Goal: Transaction & Acquisition: Obtain resource

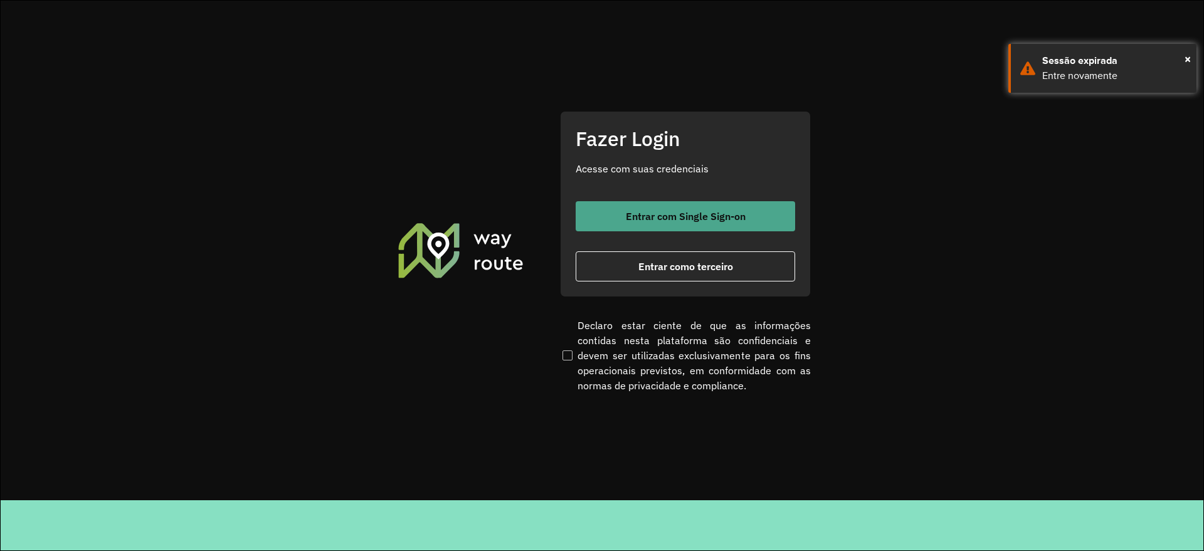
click at [618, 204] on button "Entrar com Single Sign-on" at bounding box center [685, 216] width 219 height 30
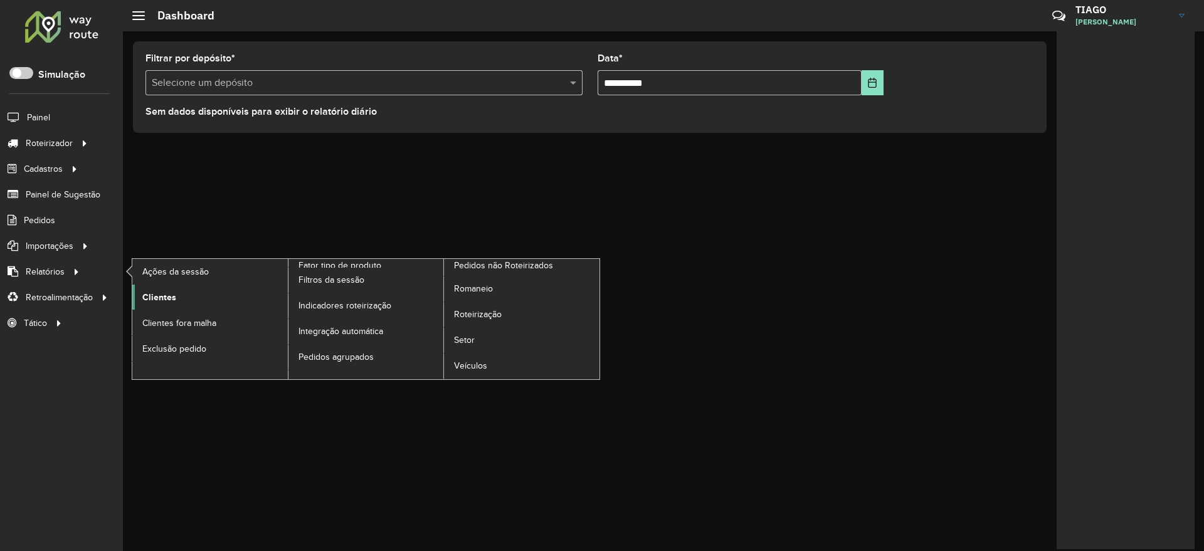
click at [144, 289] on link "Clientes" at bounding box center [209, 297] width 155 height 25
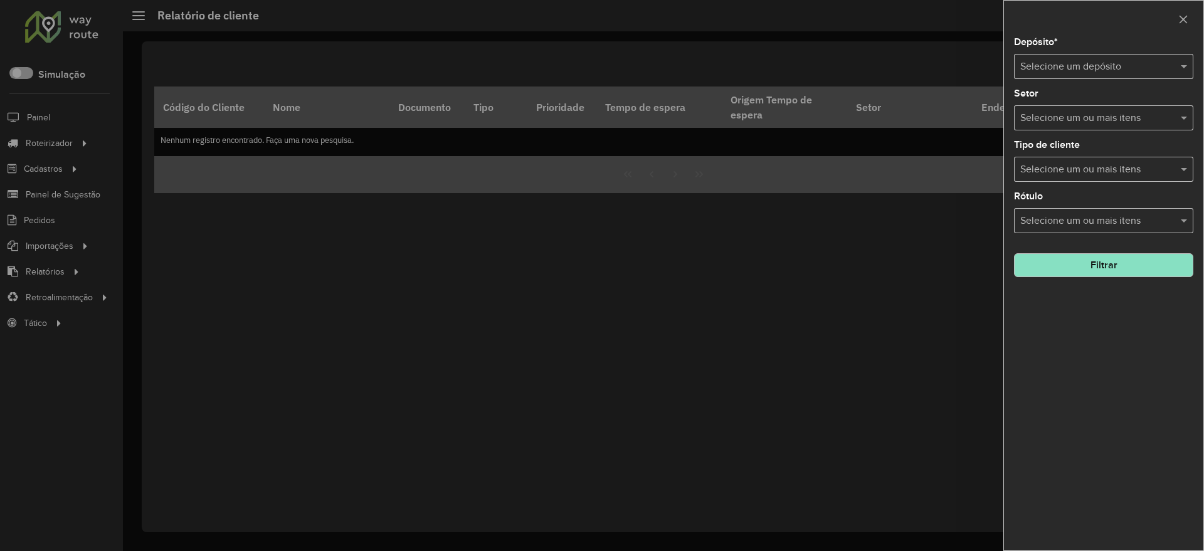
click at [1069, 67] on input "text" at bounding box center [1091, 67] width 142 height 15
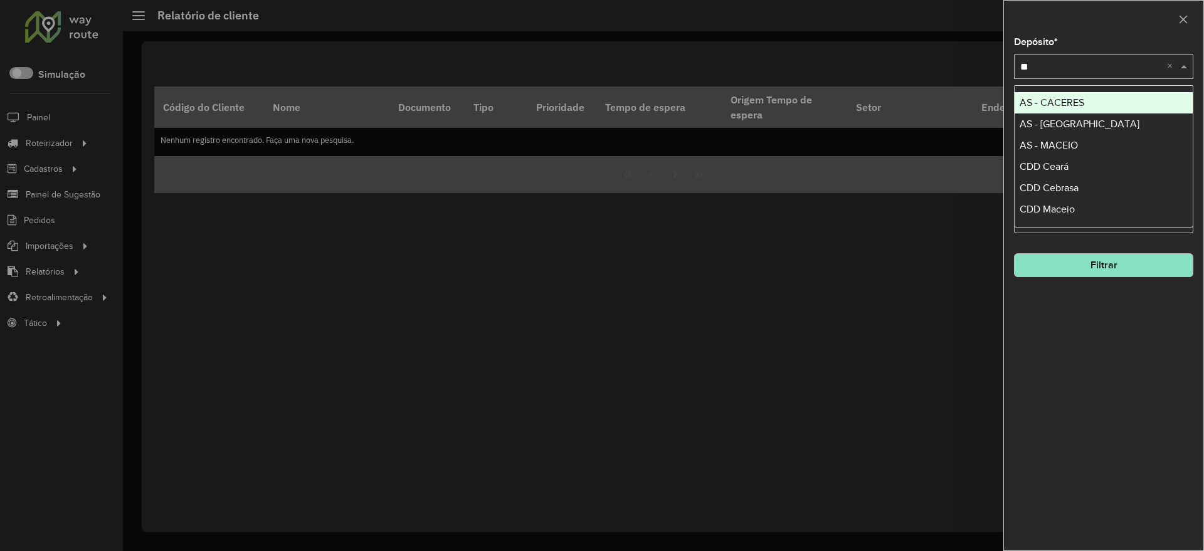
type input "***"
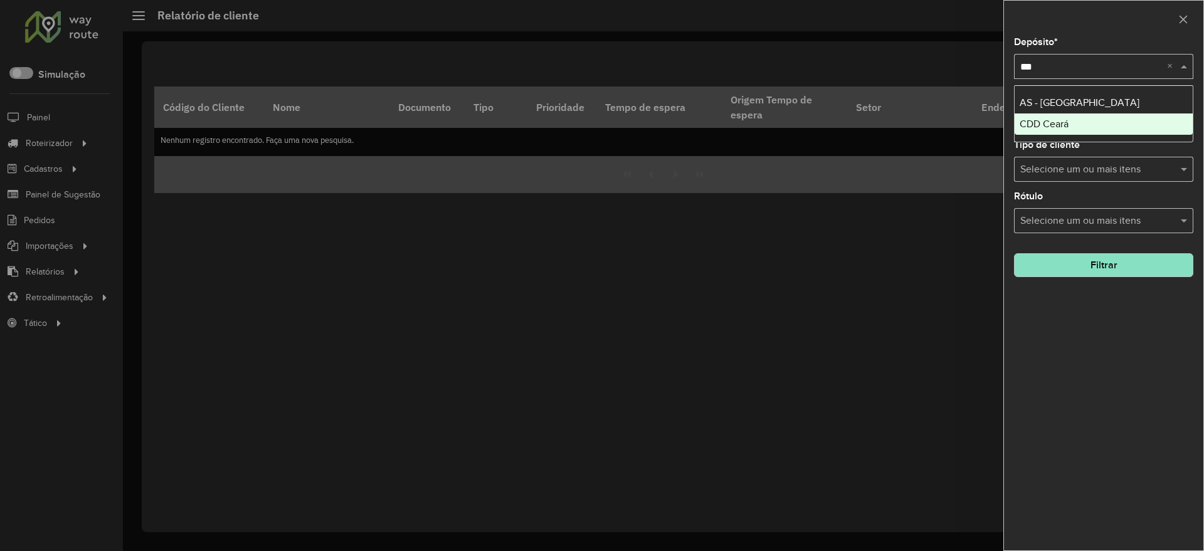
click at [1038, 127] on span "CDD Ceará" at bounding box center [1043, 123] width 49 height 11
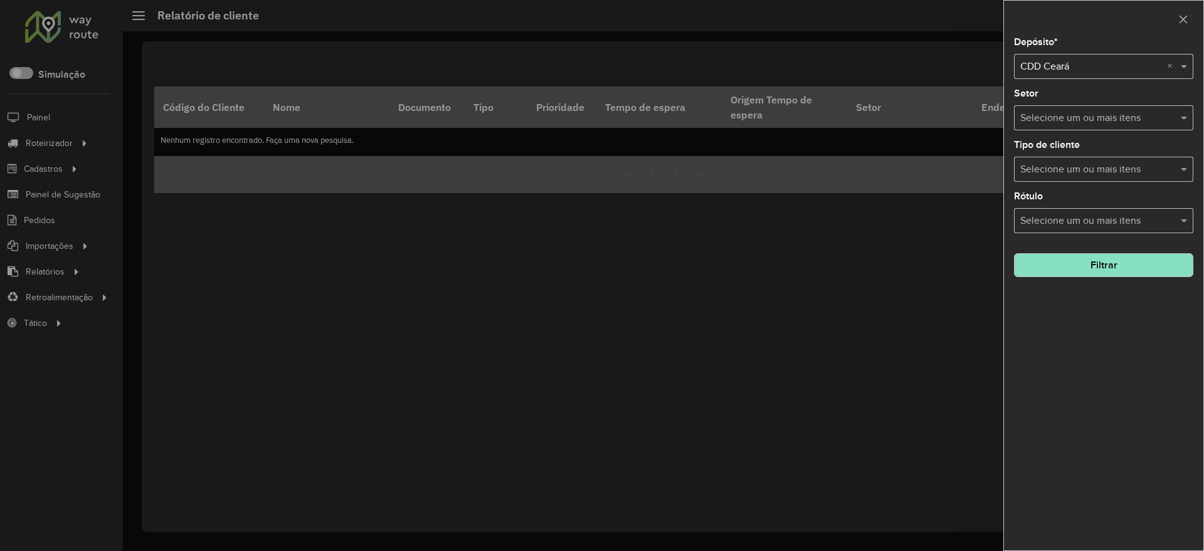
click at [1116, 268] on button "Filtrar" at bounding box center [1103, 265] width 179 height 24
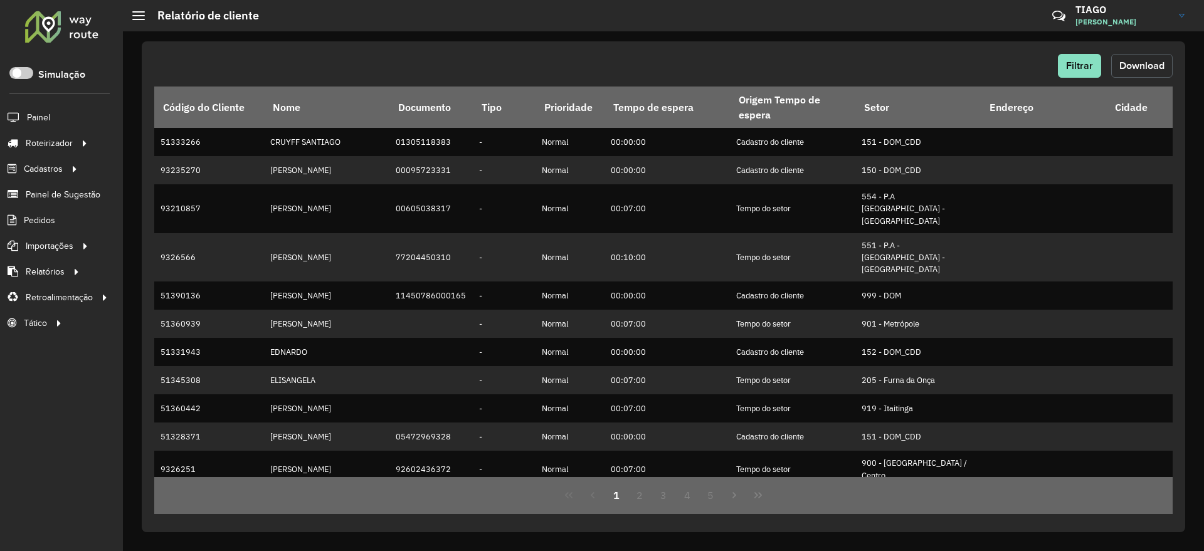
click at [1141, 58] on button "Download" at bounding box center [1141, 66] width 61 height 24
click at [1083, 66] on span "Filtrar" at bounding box center [1079, 65] width 27 height 11
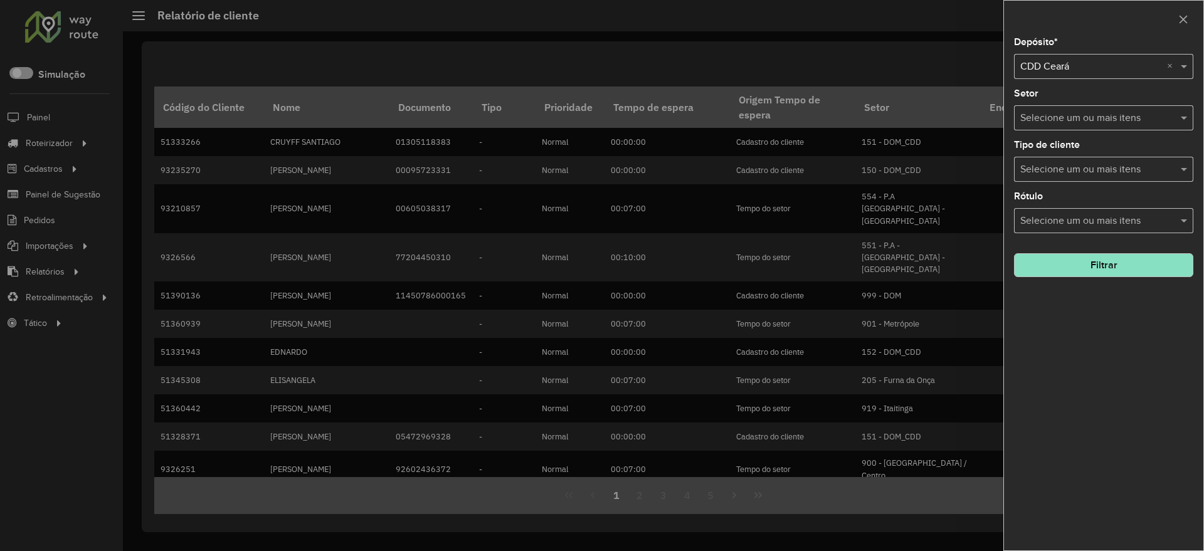
click at [1073, 60] on input "text" at bounding box center [1091, 67] width 142 height 15
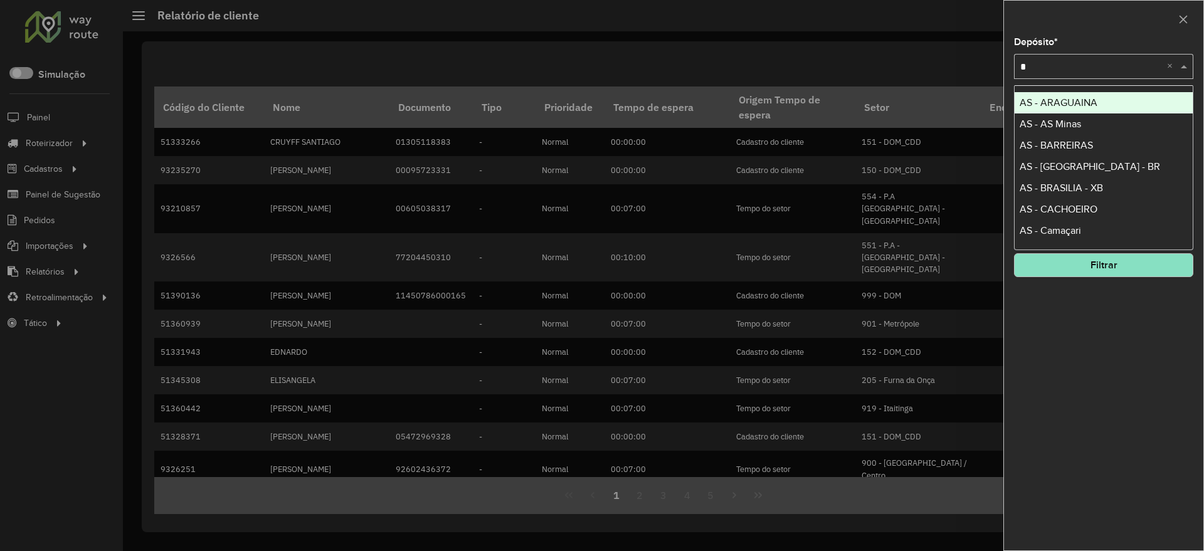
type input "**"
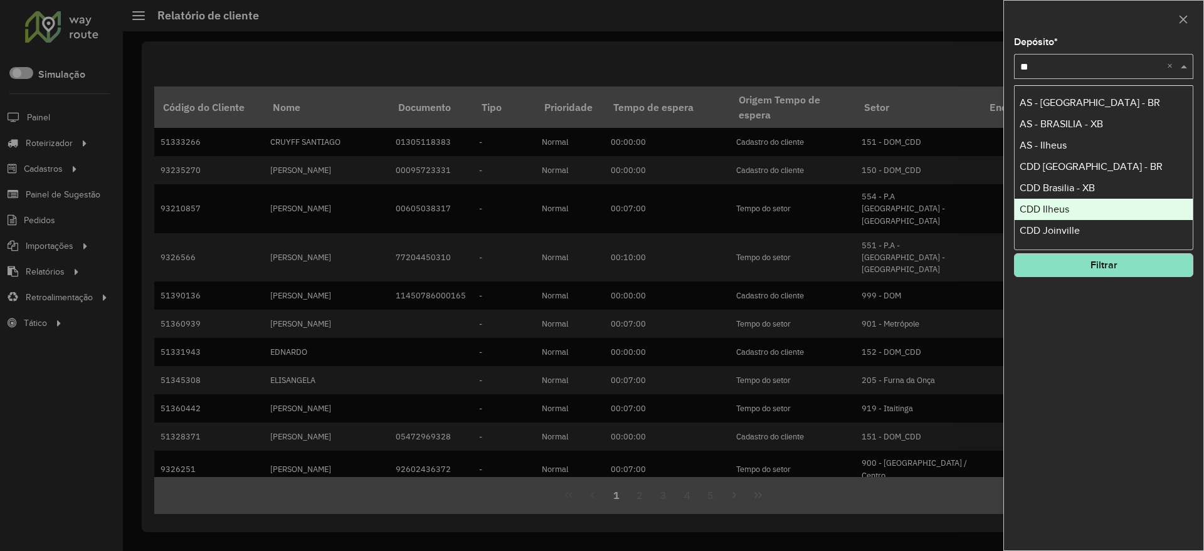
click at [1088, 211] on div "CDD Ilheus" at bounding box center [1103, 209] width 178 height 21
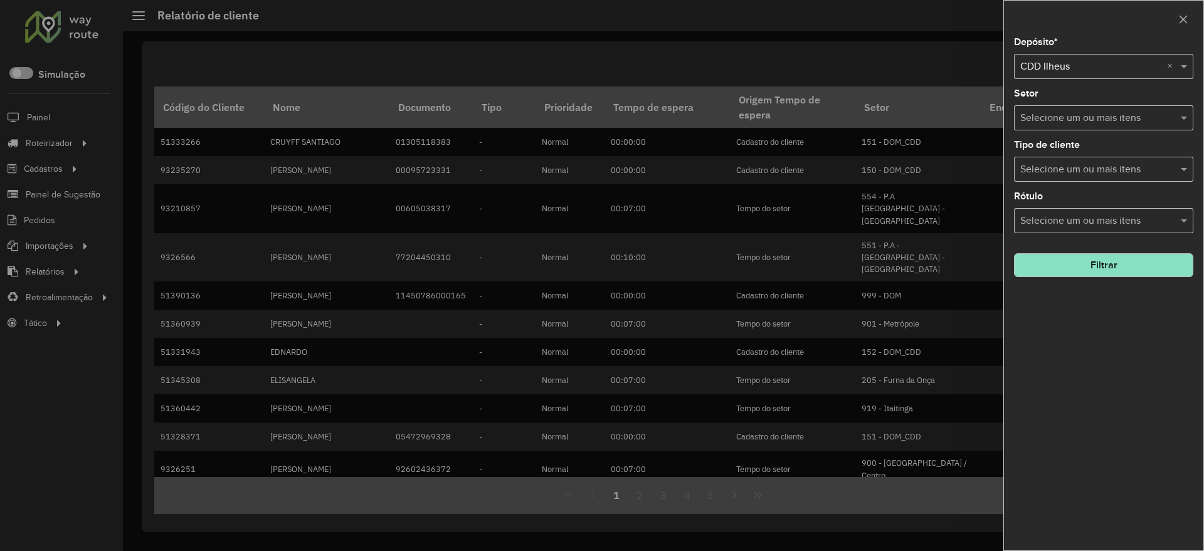
click at [1120, 268] on button "Filtrar" at bounding box center [1103, 265] width 179 height 24
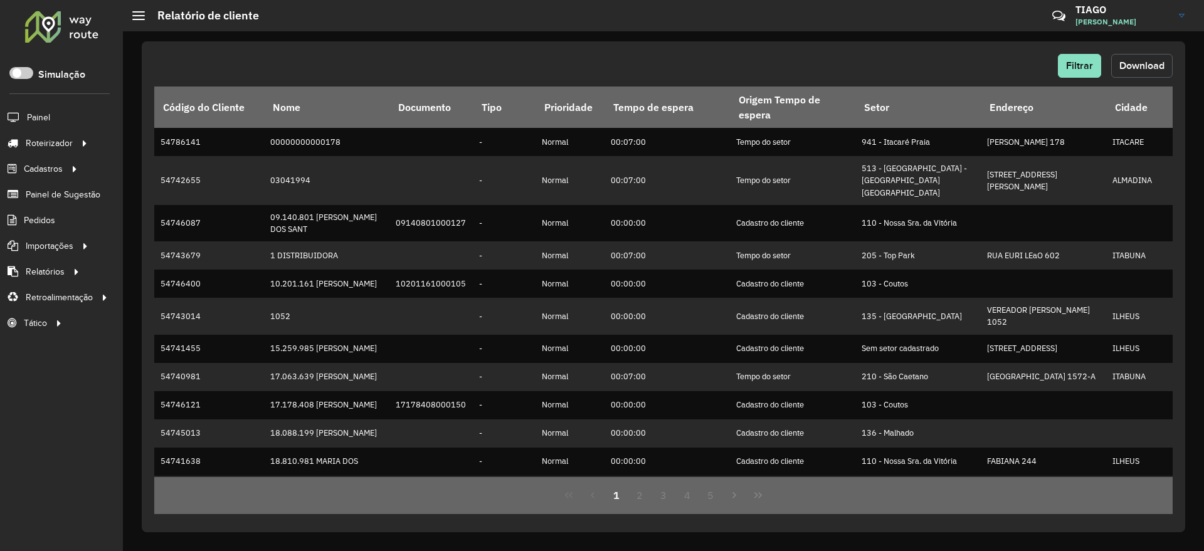
click at [1154, 73] on button "Download" at bounding box center [1141, 66] width 61 height 24
click at [1081, 61] on span "Filtrar" at bounding box center [1079, 65] width 27 height 11
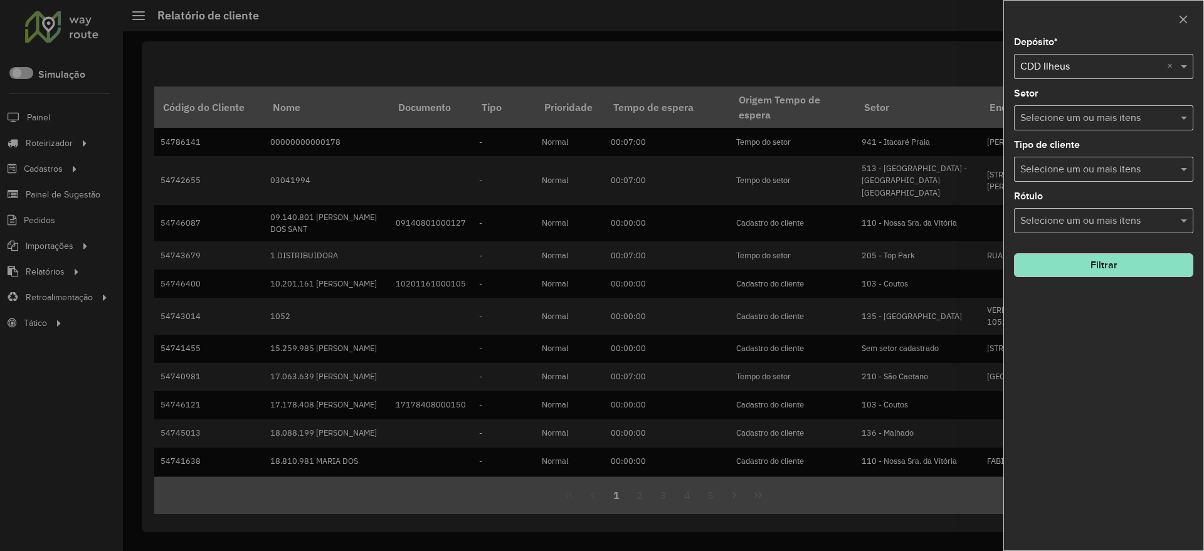
click at [1051, 63] on input "text" at bounding box center [1091, 67] width 142 height 15
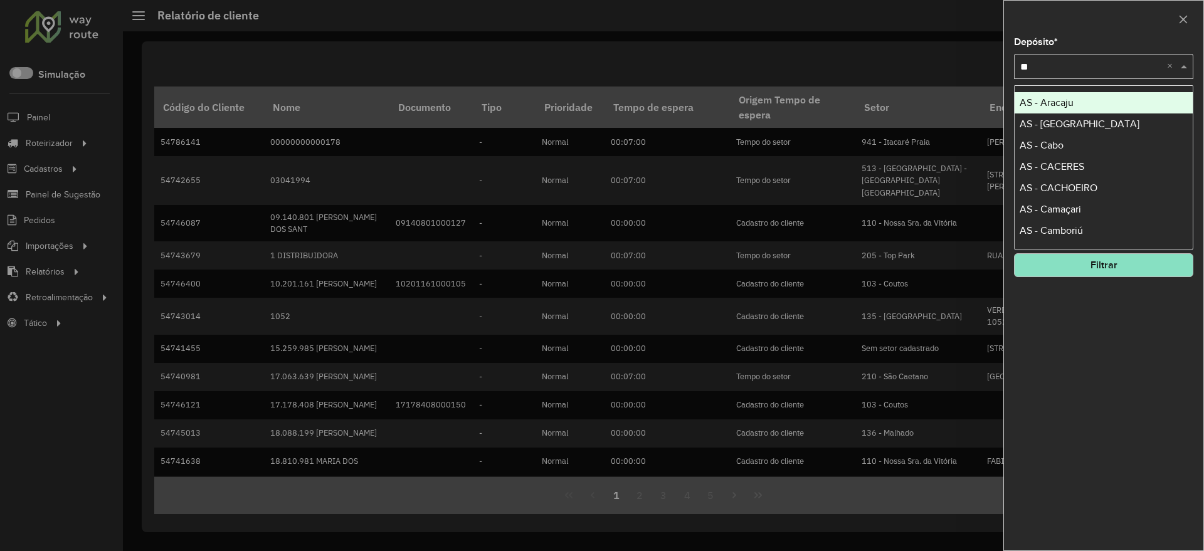
type input "***"
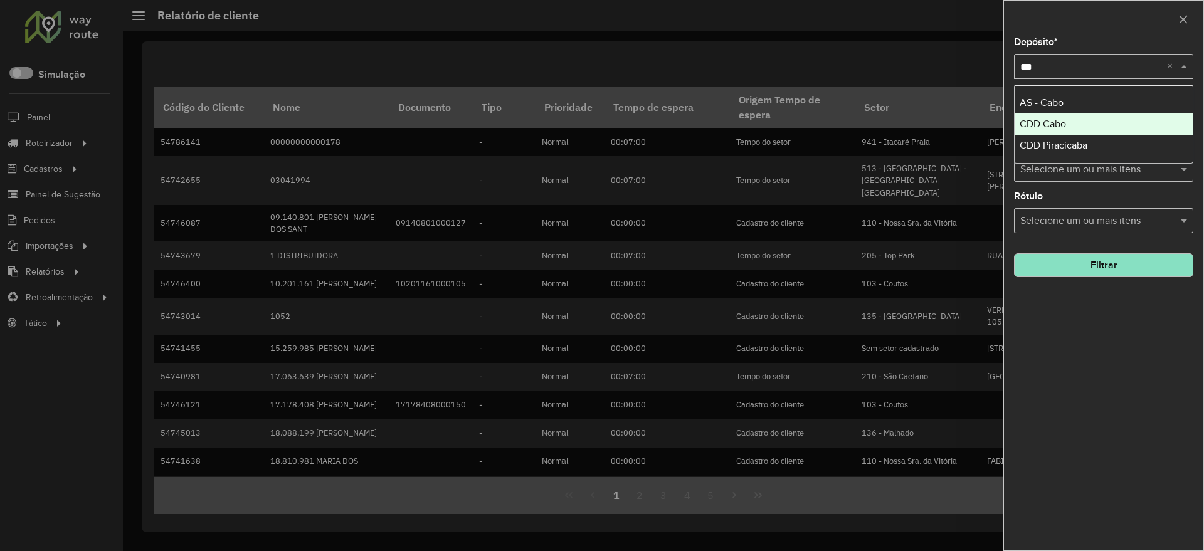
click at [1054, 126] on span "CDD Cabo" at bounding box center [1042, 123] width 46 height 11
click at [1113, 267] on button "Filtrar" at bounding box center [1103, 265] width 179 height 24
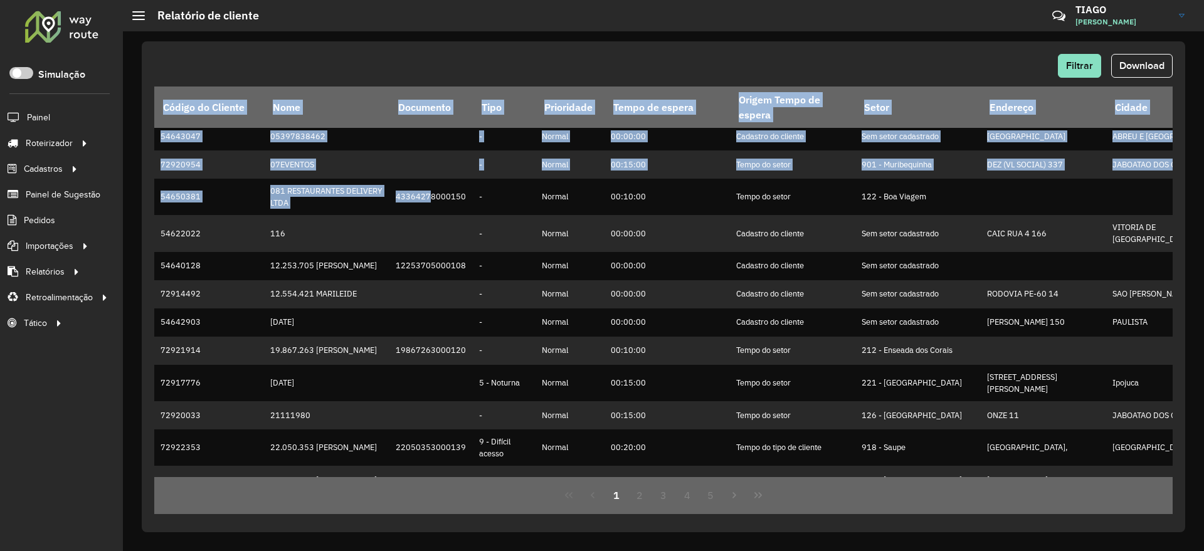
scroll to position [295, 0]
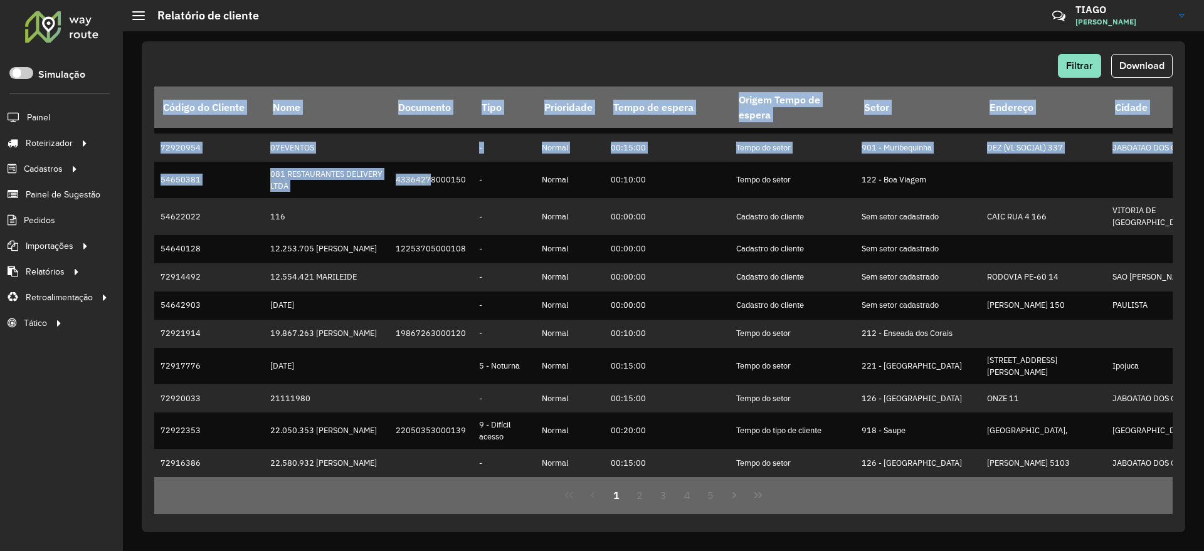
drag, startPoint x: 423, startPoint y: 470, endPoint x: 628, endPoint y: 475, distance: 205.0
click at [628, 475] on div "Código do Cliente Nome Documento Tipo Prioridade Tempo de espera Origem Tempo d…" at bounding box center [663, 282] width 1018 height 391
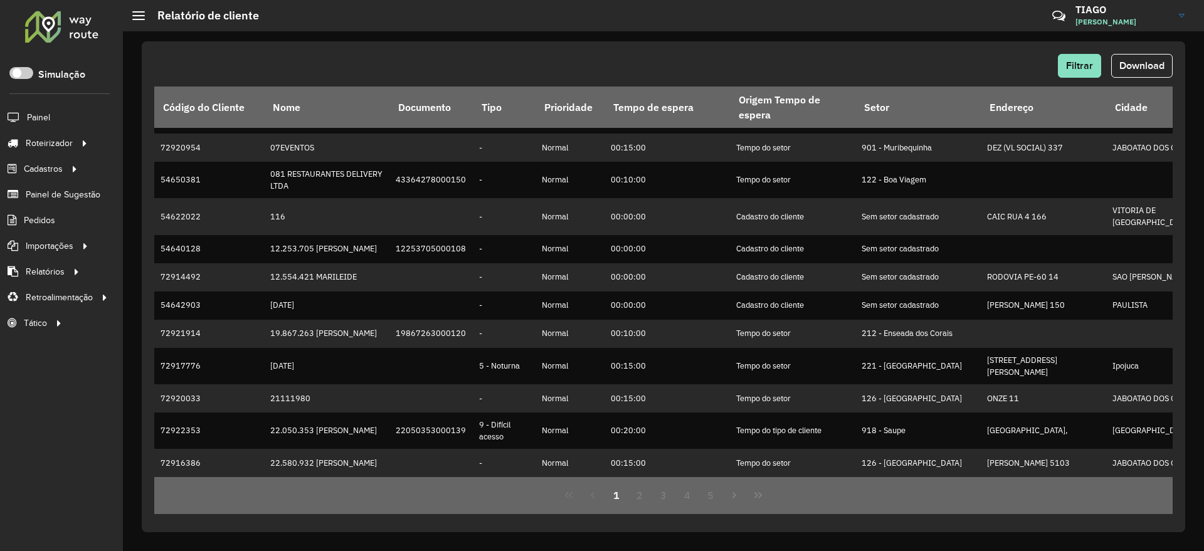
click at [453, 59] on div "Filtrar Download" at bounding box center [663, 66] width 1018 height 24
click at [1143, 54] on button "Download" at bounding box center [1141, 66] width 61 height 24
click at [1076, 58] on button "Filtrar" at bounding box center [1079, 66] width 43 height 24
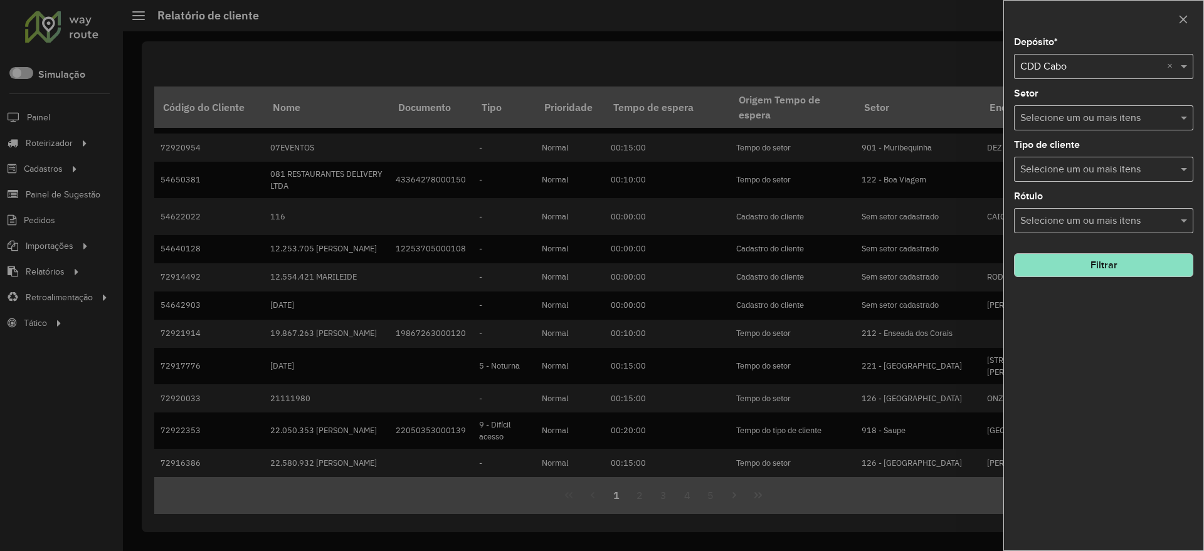
click at [1078, 54] on div "Selecione um depósito × CDD Cabo ×" at bounding box center [1103, 66] width 179 height 25
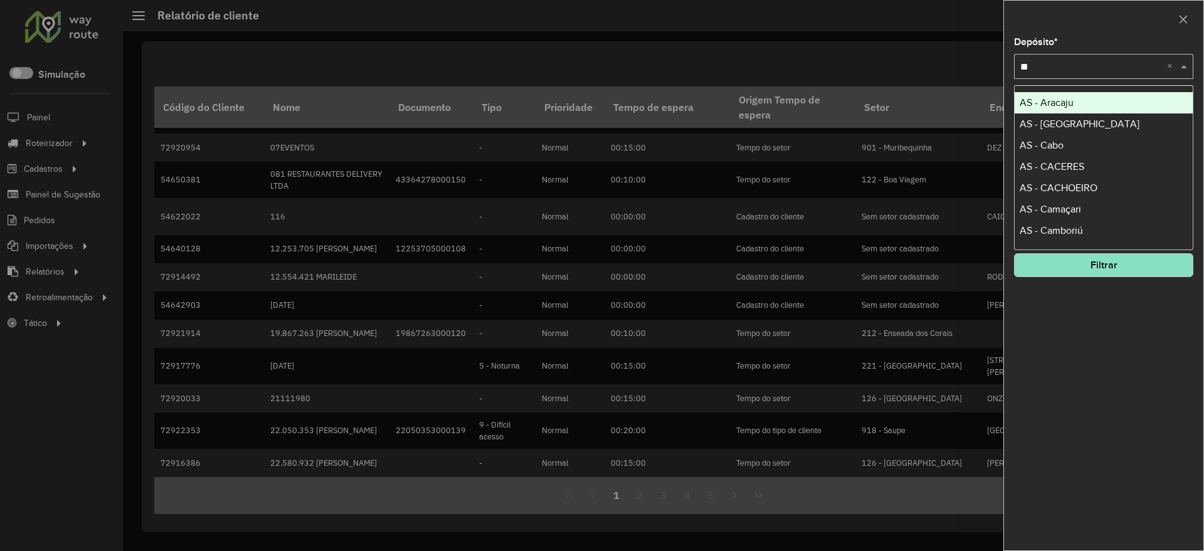
type input "***"
click at [1061, 100] on span "CDD Cascavel" at bounding box center [1050, 102] width 63 height 11
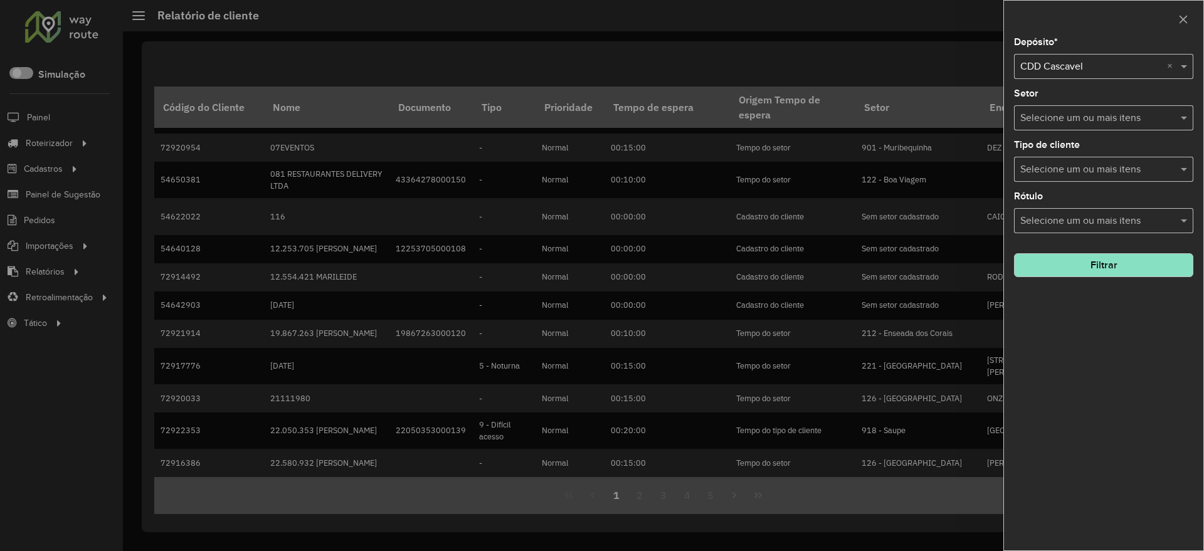
click at [1095, 262] on button "Filtrar" at bounding box center [1103, 265] width 179 height 24
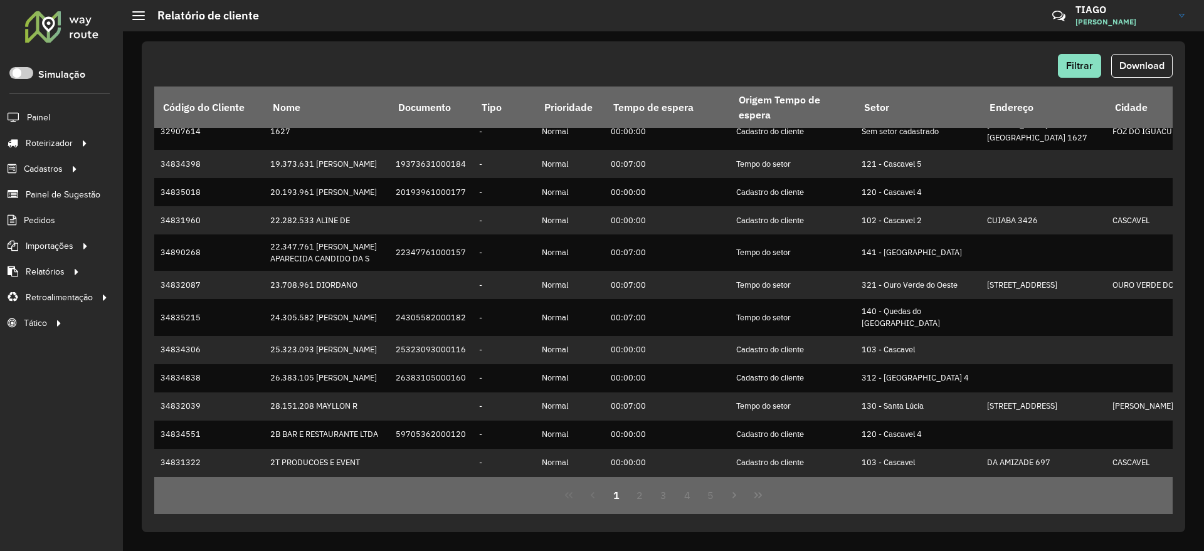
click at [1153, 58] on button "Download" at bounding box center [1141, 66] width 61 height 24
